Goal: Find specific page/section

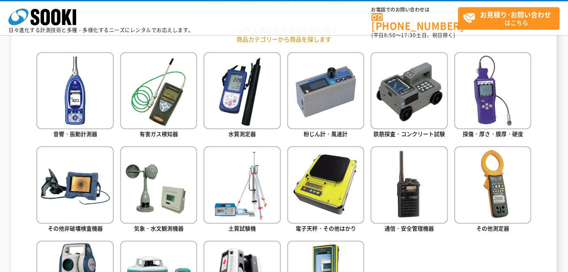
scroll to position [381, 0]
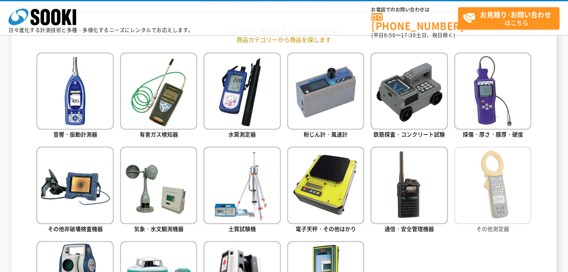
click at [226, 197] on img at bounding box center [492, 184] width 77 height 77
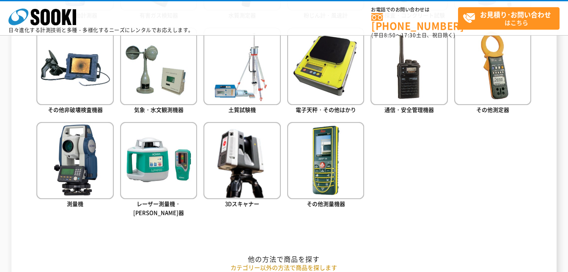
scroll to position [508, 0]
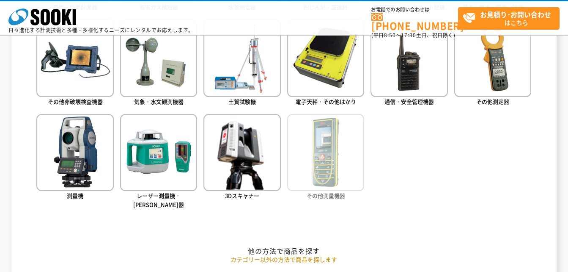
click at [226, 186] on img at bounding box center [325, 152] width 77 height 77
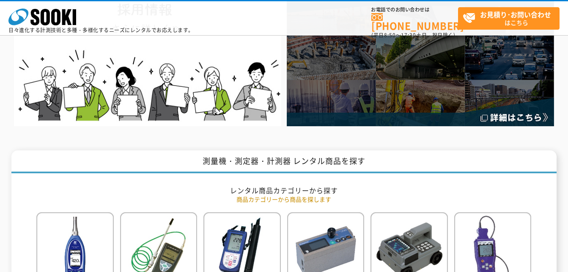
scroll to position [211, 0]
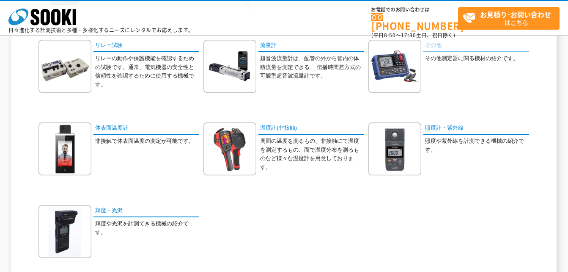
scroll to position [508, 0]
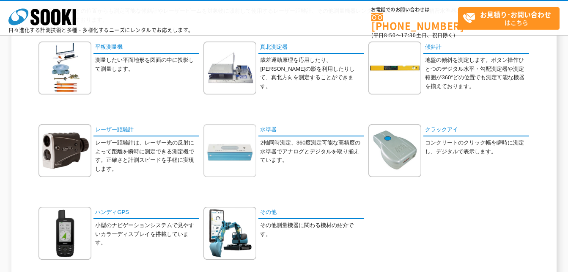
scroll to position [85, 0]
